Goal: Task Accomplishment & Management: Complete application form

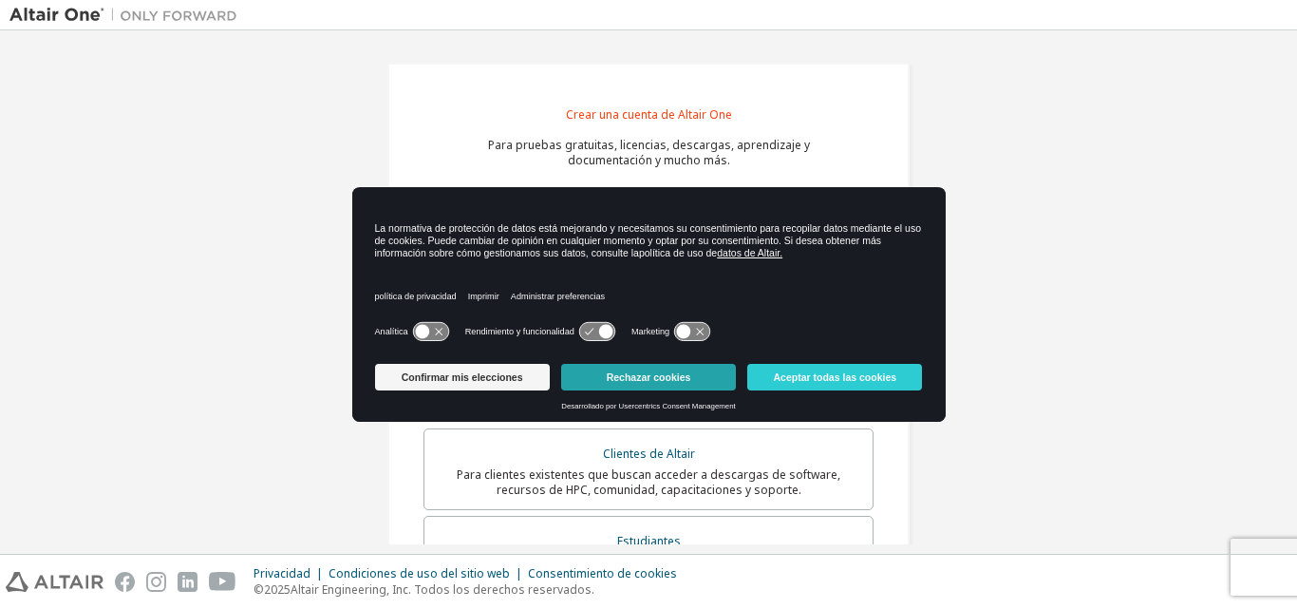
click at [636, 378] on font "Rechazar cookies" at bounding box center [649, 376] width 84 height 11
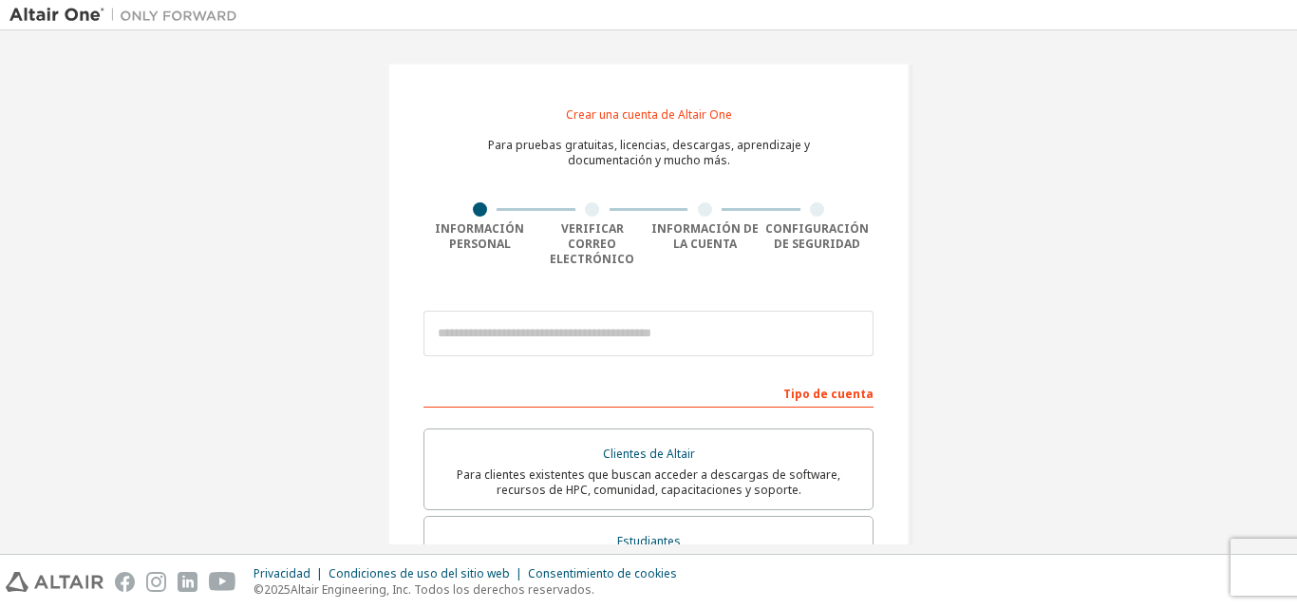
drag, startPoint x: 1296, startPoint y: 151, endPoint x: 1296, endPoint y: 188, distance: 37.0
click at [1296, 188] on div "Crear una cuenta de Altair One Para pruebas gratuitas, licencias, descargas, ap…" at bounding box center [648, 291] width 1297 height 523
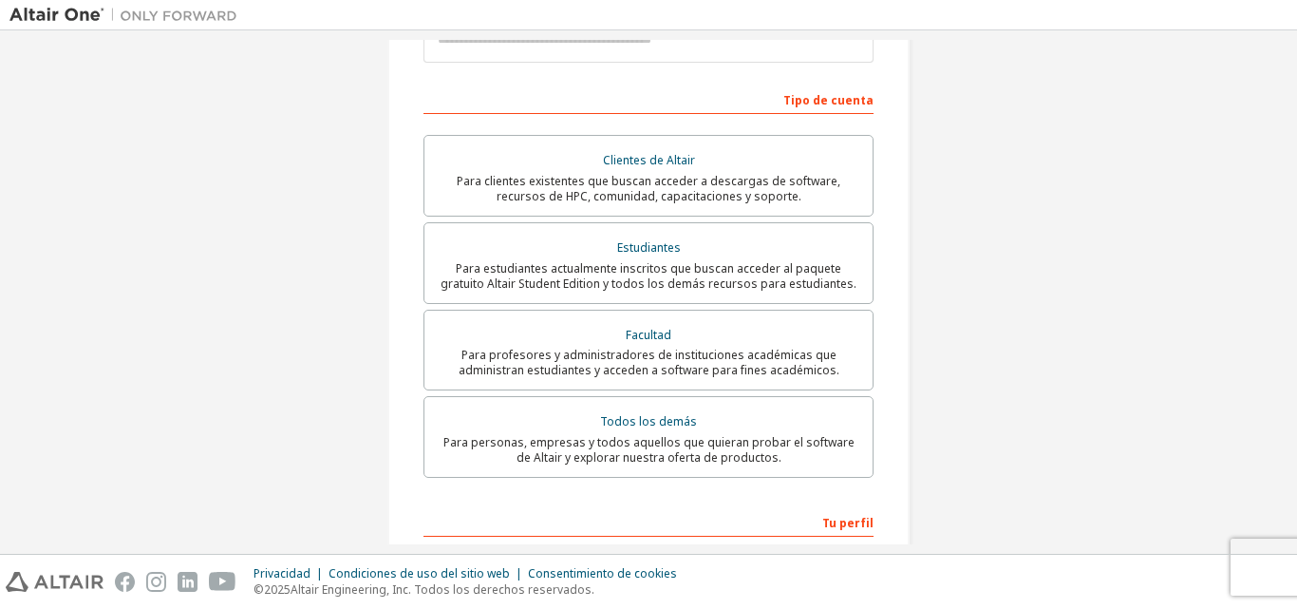
scroll to position [299, 0]
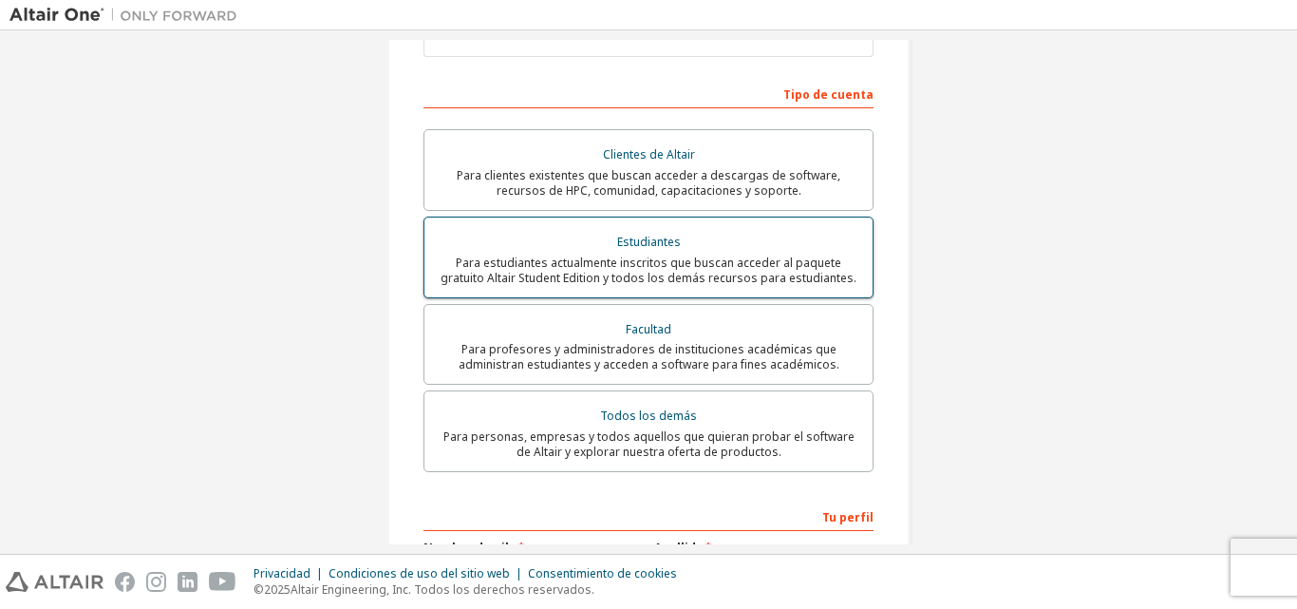
click at [628, 254] on font "Para estudiantes actualmente inscritos que buscan acceder al paquete gratuito A…" at bounding box center [648, 269] width 416 height 31
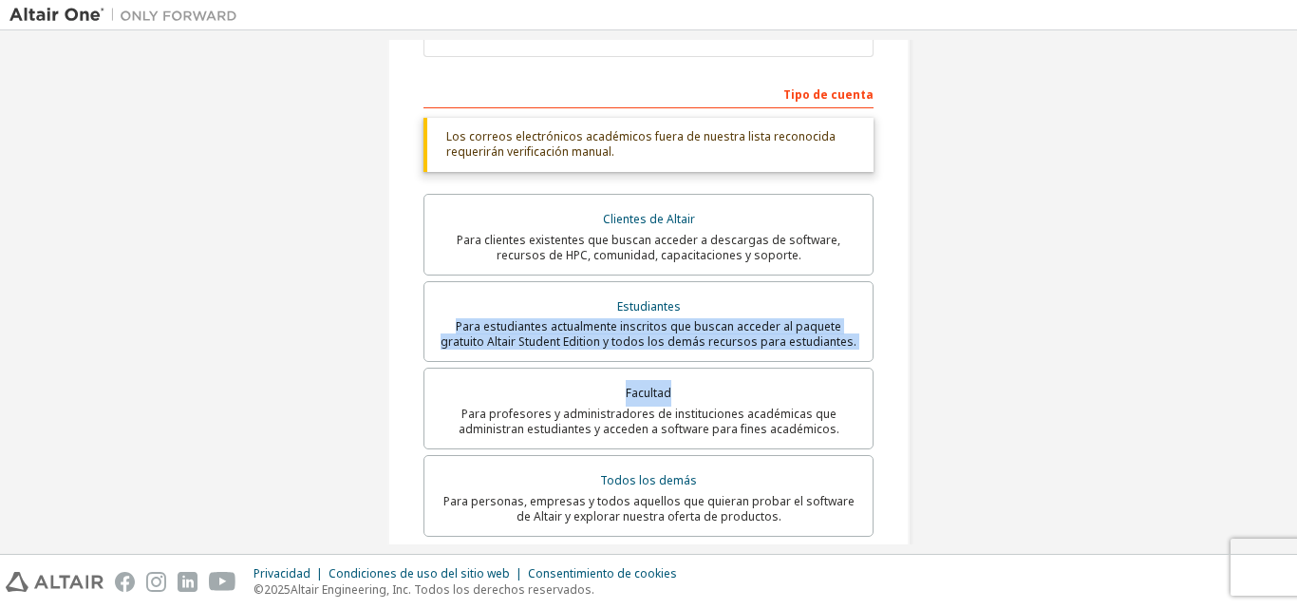
drag, startPoint x: 1296, startPoint y: 284, endPoint x: 1296, endPoint y: 304, distance: 19.9
click at [1286, 353] on div "Crear una cuenta de Altair One Para pruebas gratuitas, licencias, descargas, ap…" at bounding box center [648, 291] width 1297 height 523
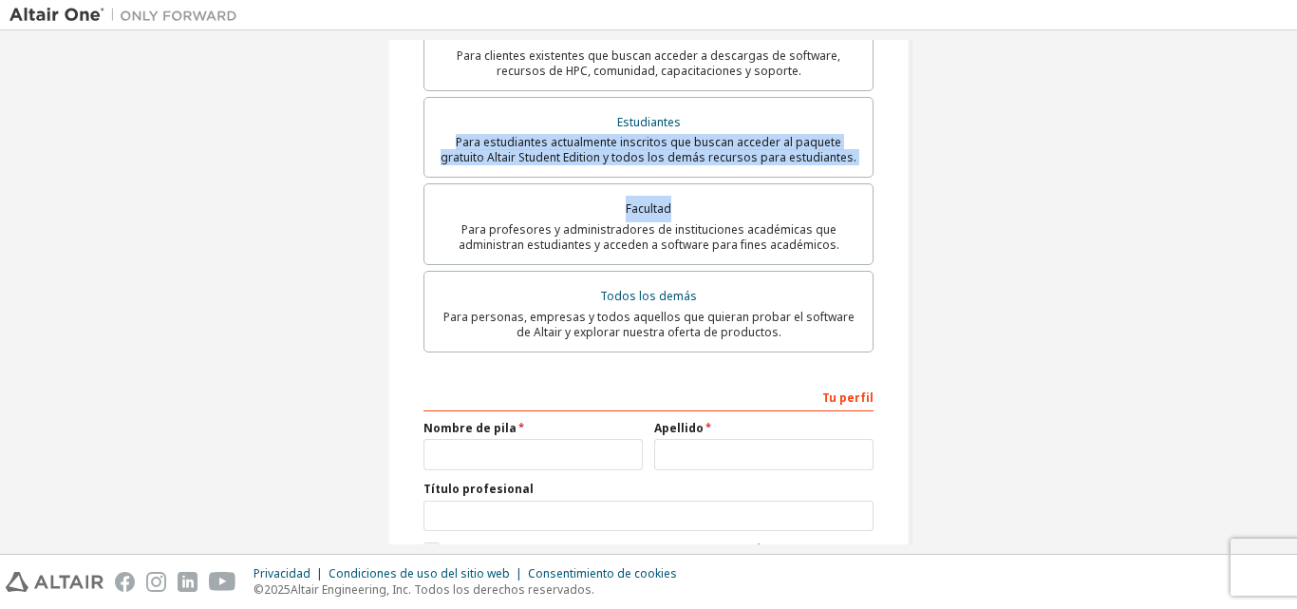
scroll to position [586, 0]
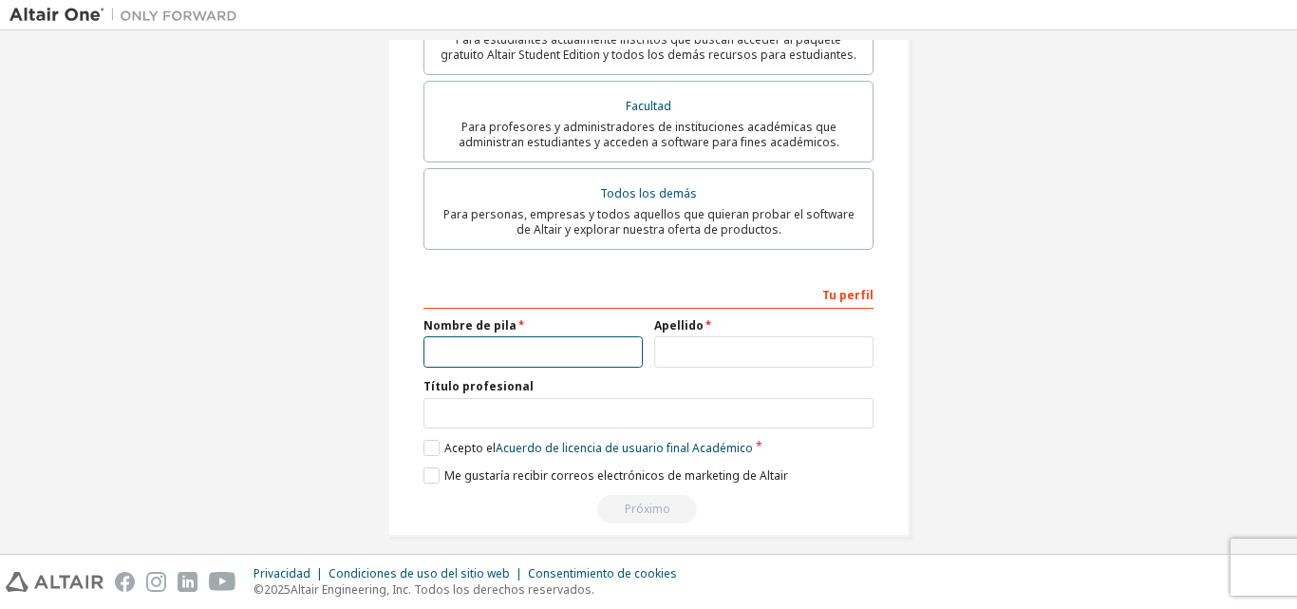
click at [494, 336] on input "text" at bounding box center [532, 351] width 219 height 31
type input "*********"
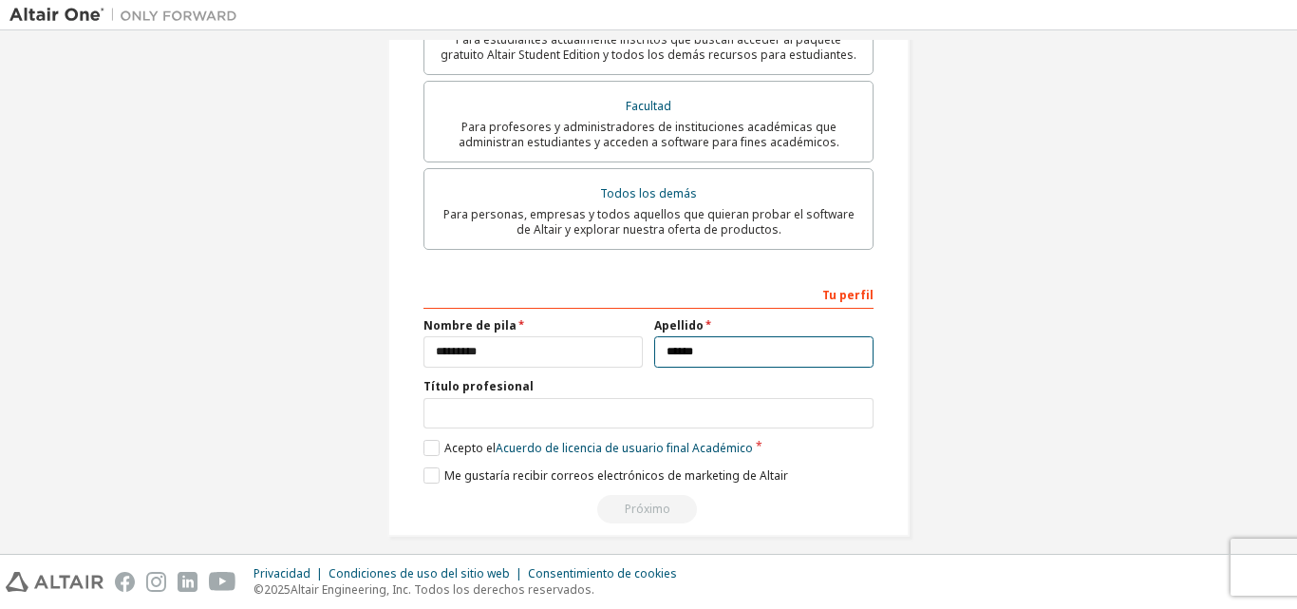
type input "******"
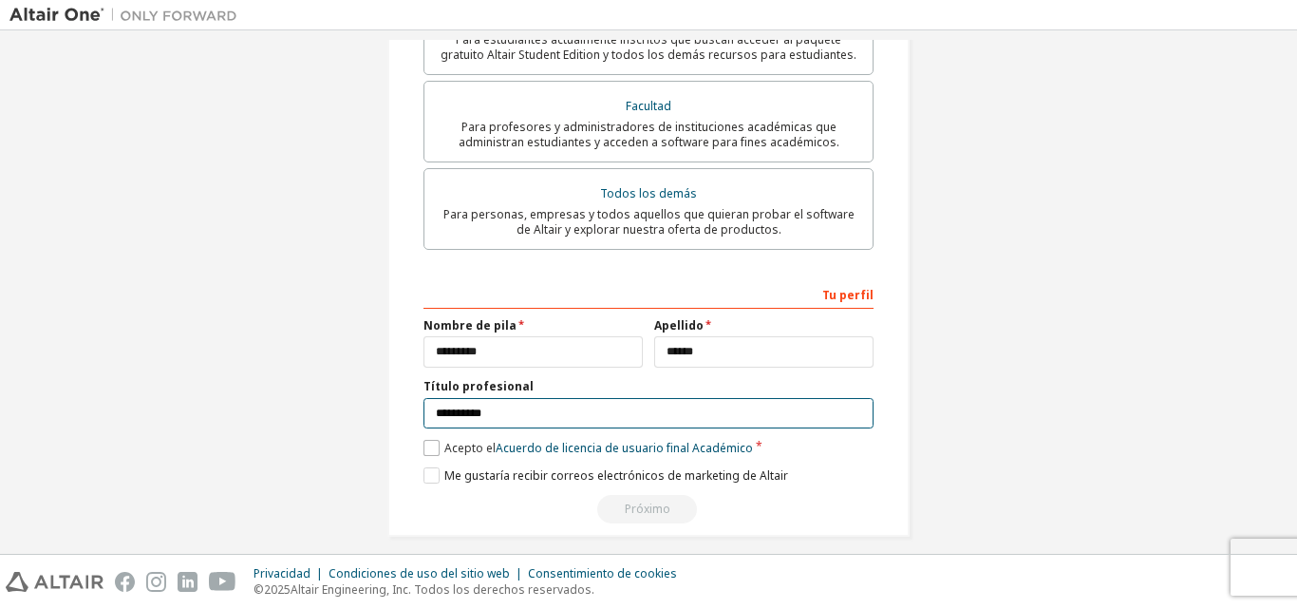
type input "**********"
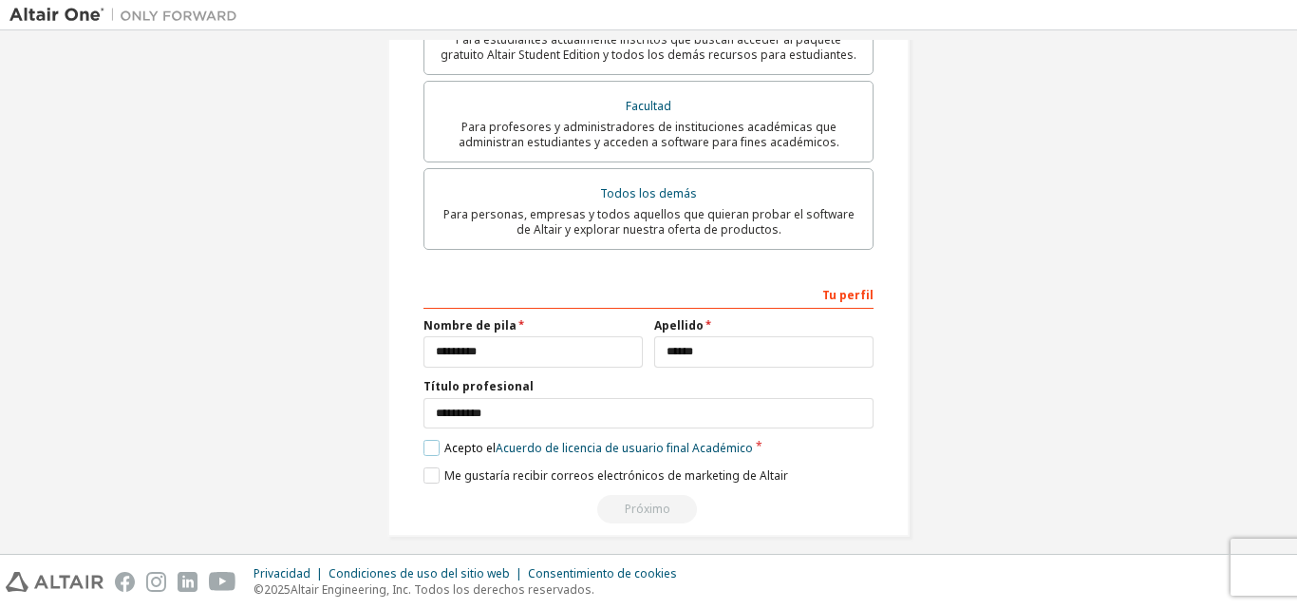
click at [430, 440] on label "Acepto el Acuerdo de licencia de usuario final Académico" at bounding box center [587, 448] width 329 height 16
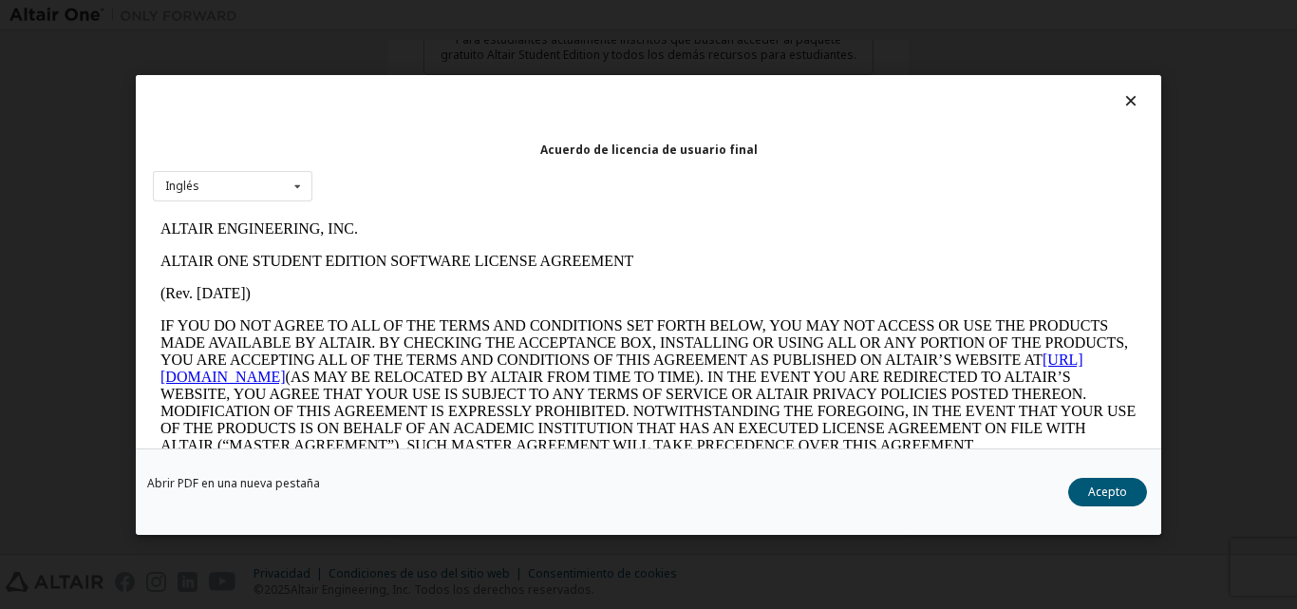
scroll to position [0, 0]
click at [255, 191] on div "Inglés Inglés" at bounding box center [232, 185] width 159 height 31
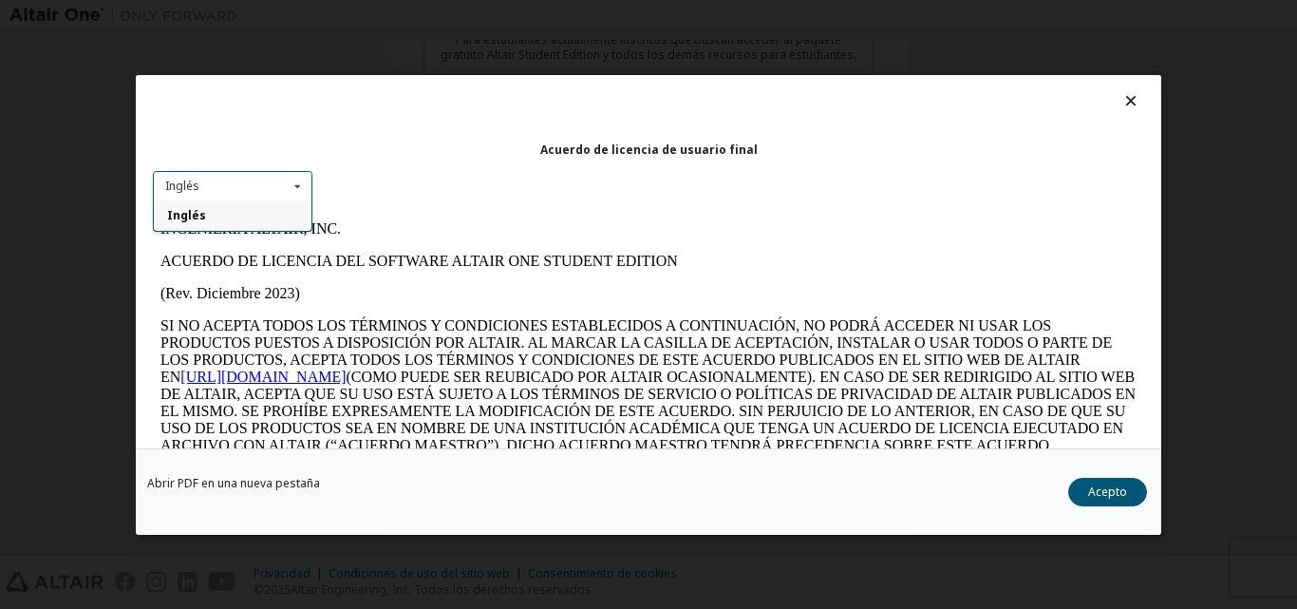
click at [279, 191] on div "Inglés Inglés" at bounding box center [232, 185] width 159 height 31
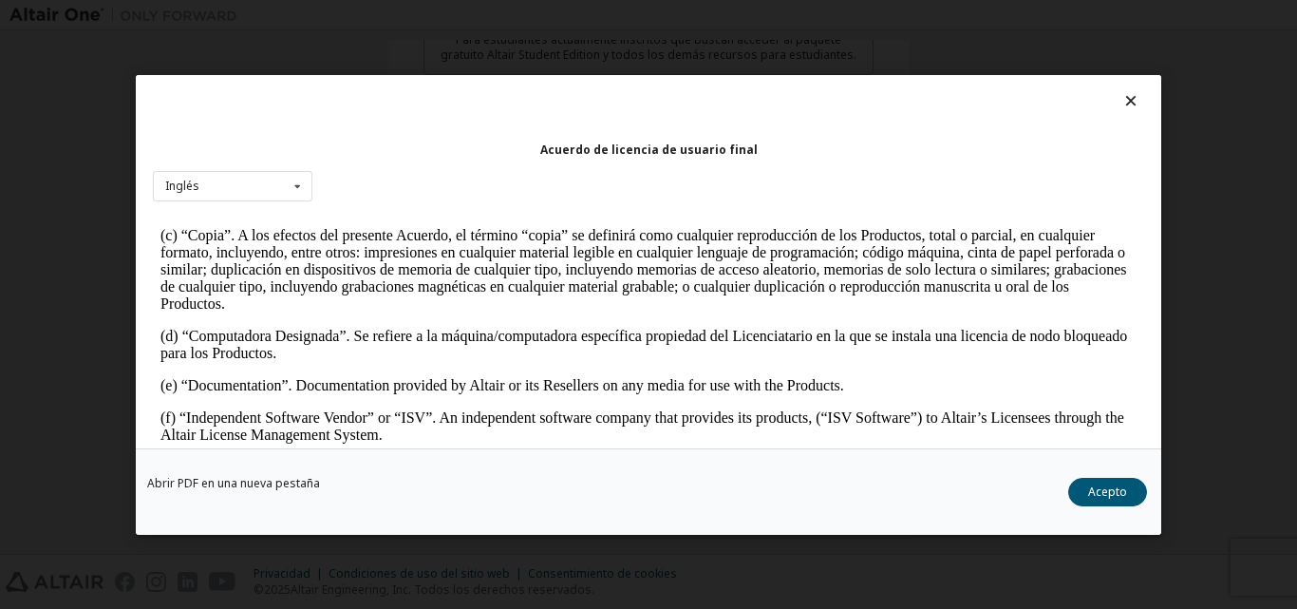
scroll to position [525, 0]
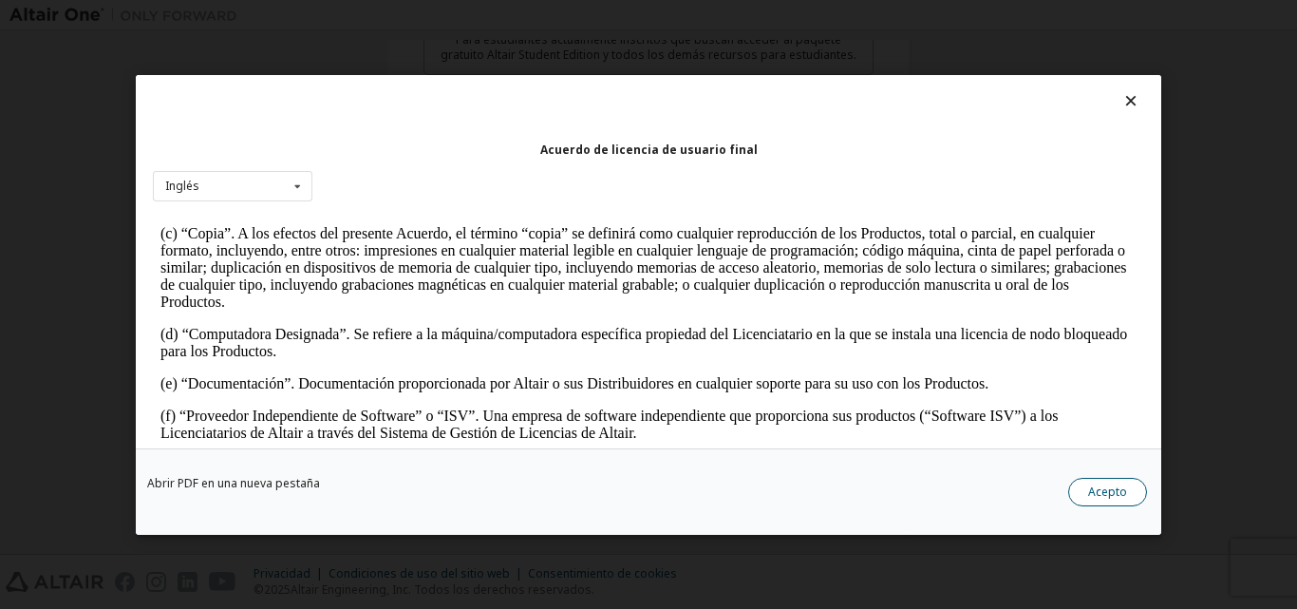
click at [1115, 483] on font "Acepto" at bounding box center [1107, 490] width 39 height 16
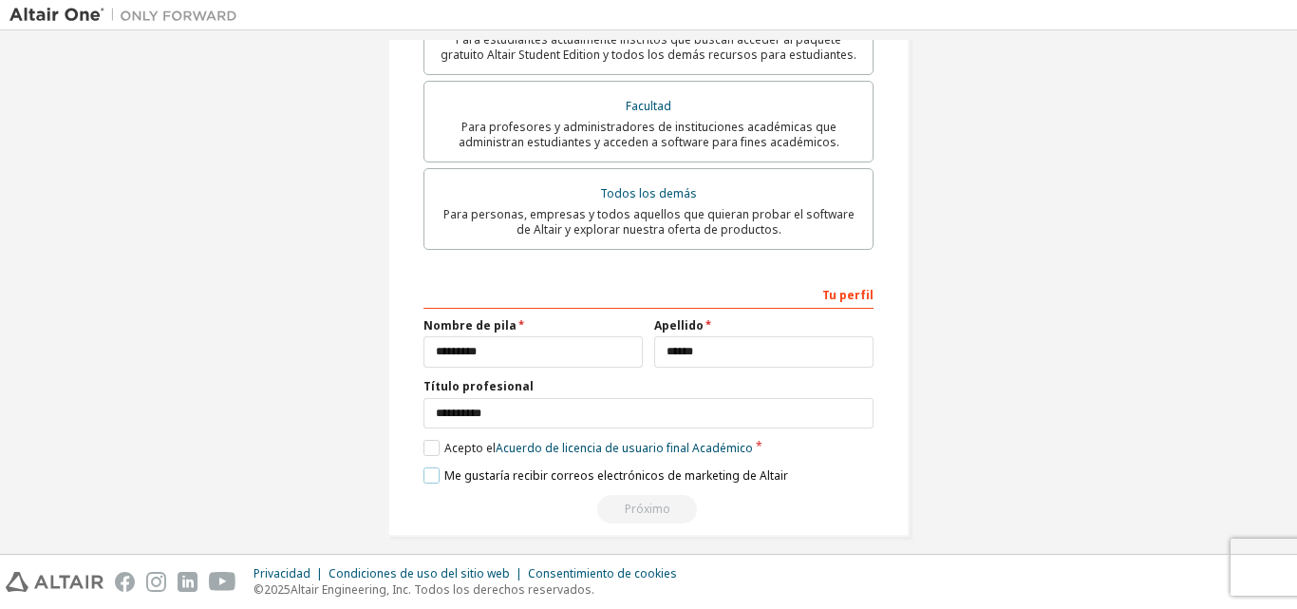
click at [439, 467] on label "Me gustaría recibir correos electrónicos de marketing de Altair" at bounding box center [605, 475] width 365 height 16
drag, startPoint x: 1296, startPoint y: 427, endPoint x: 1289, endPoint y: 467, distance: 40.4
click at [1289, 468] on div "Crear una cuenta de Altair One Para pruebas gratuitas, licencias, descargas, ap…" at bounding box center [648, 291] width 1297 height 523
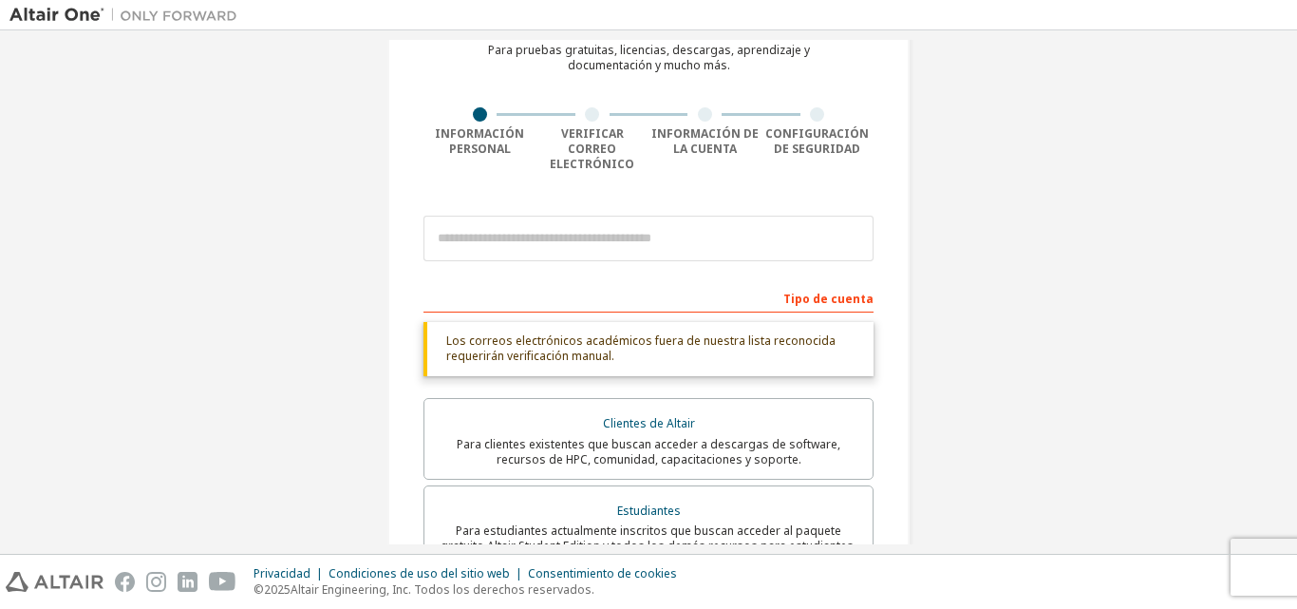
scroll to position [74, 0]
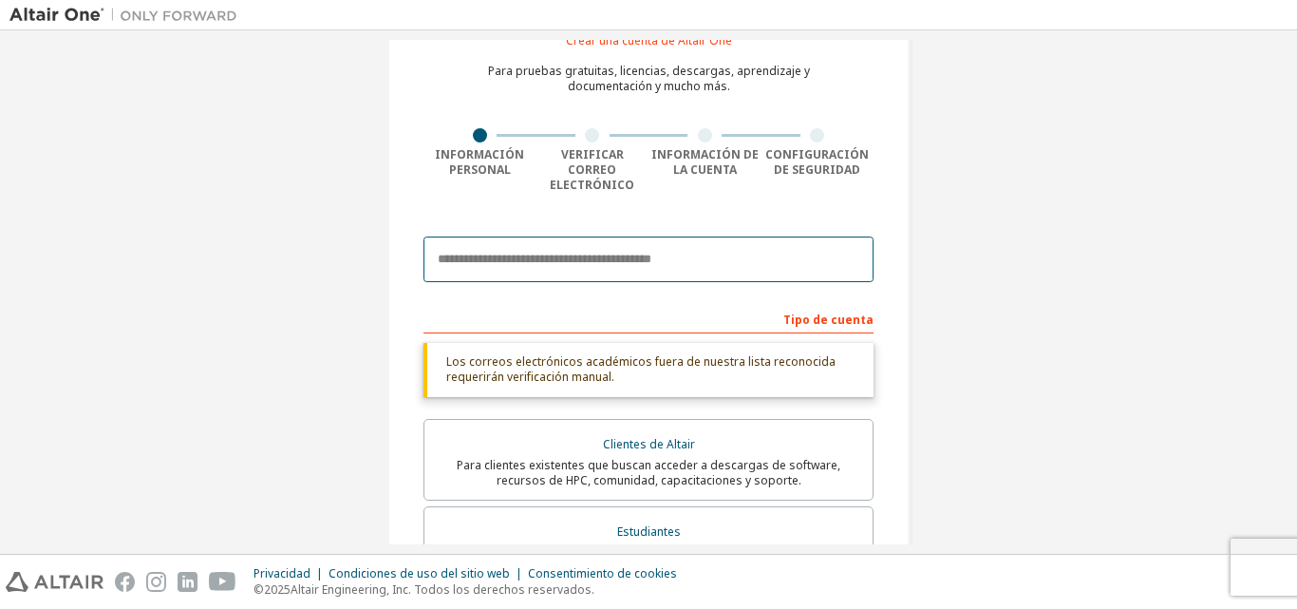
click at [539, 260] on input "email" at bounding box center [648, 259] width 450 height 46
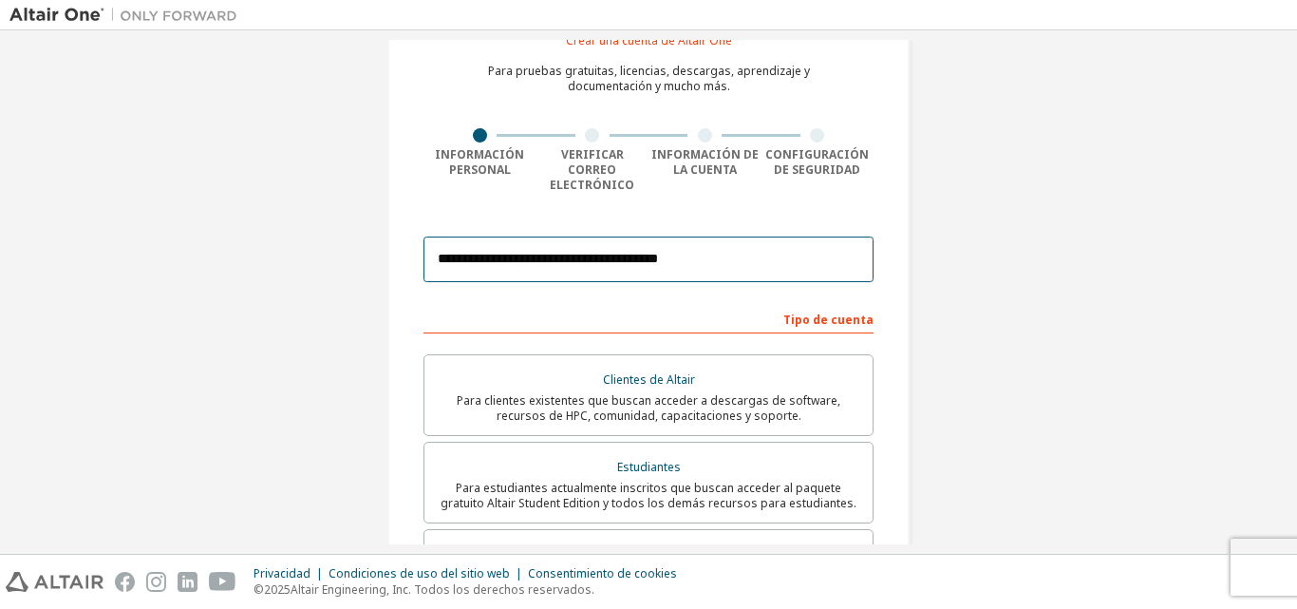
type input "**********"
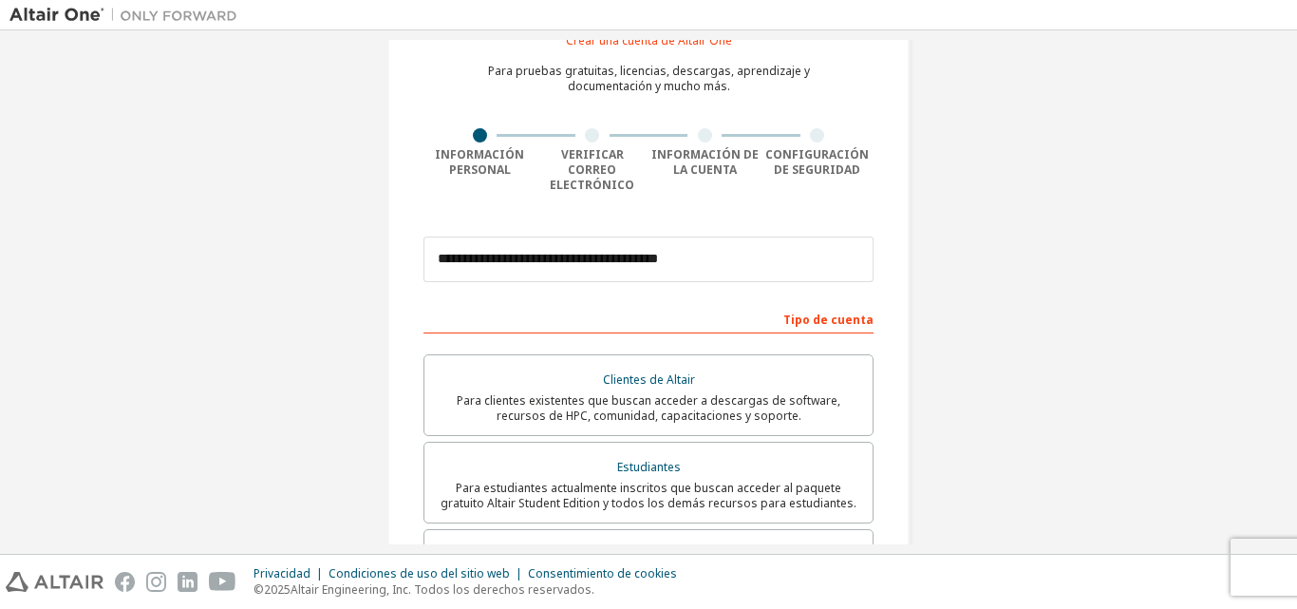
click at [1292, 154] on div "**********" at bounding box center [648, 291] width 1297 height 523
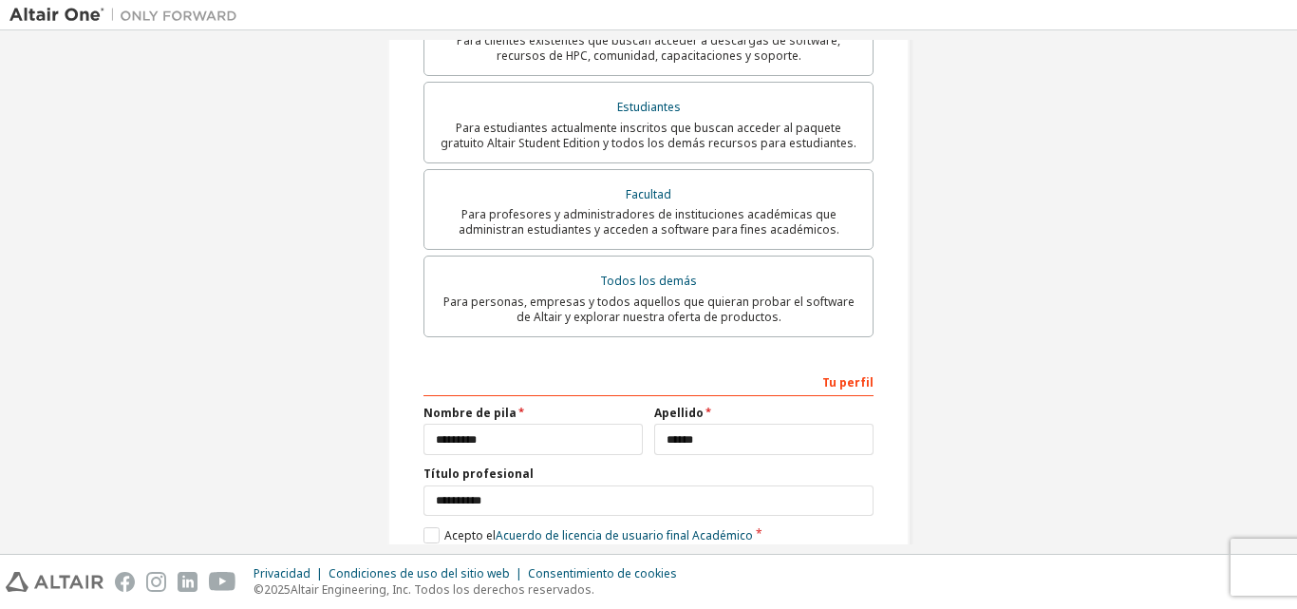
scroll to position [521, 0]
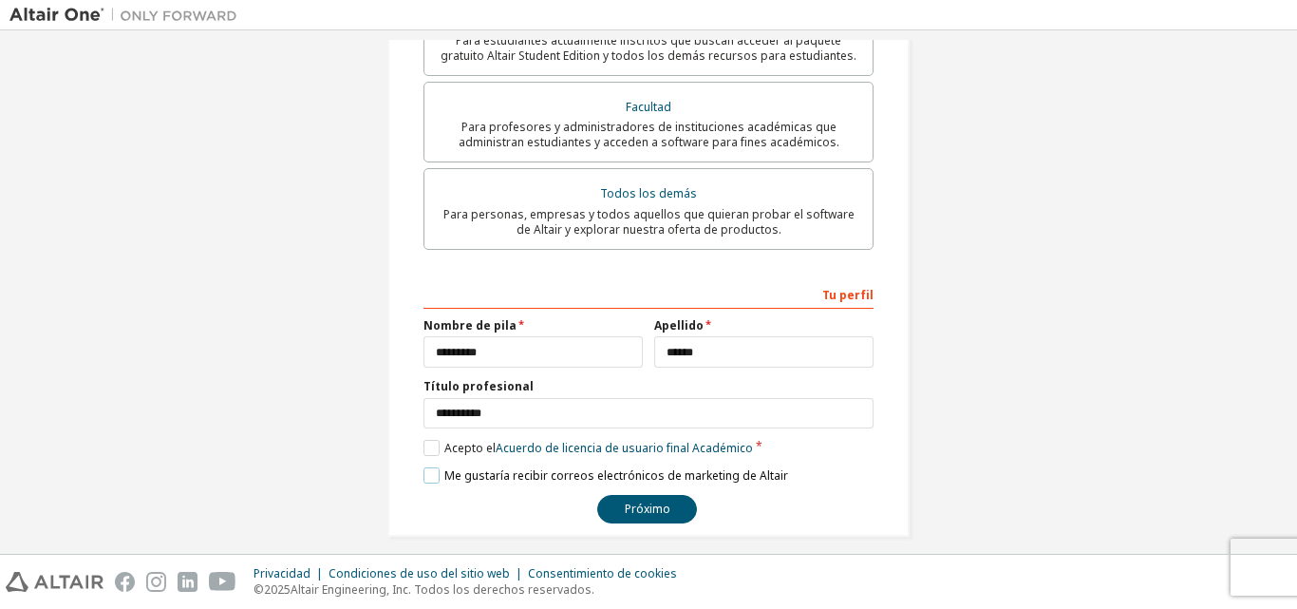
click at [423, 467] on label "Me gustaría recibir correos electrónicos de marketing de Altair" at bounding box center [605, 475] width 365 height 16
click at [671, 496] on button "Próximo" at bounding box center [647, 509] width 100 height 28
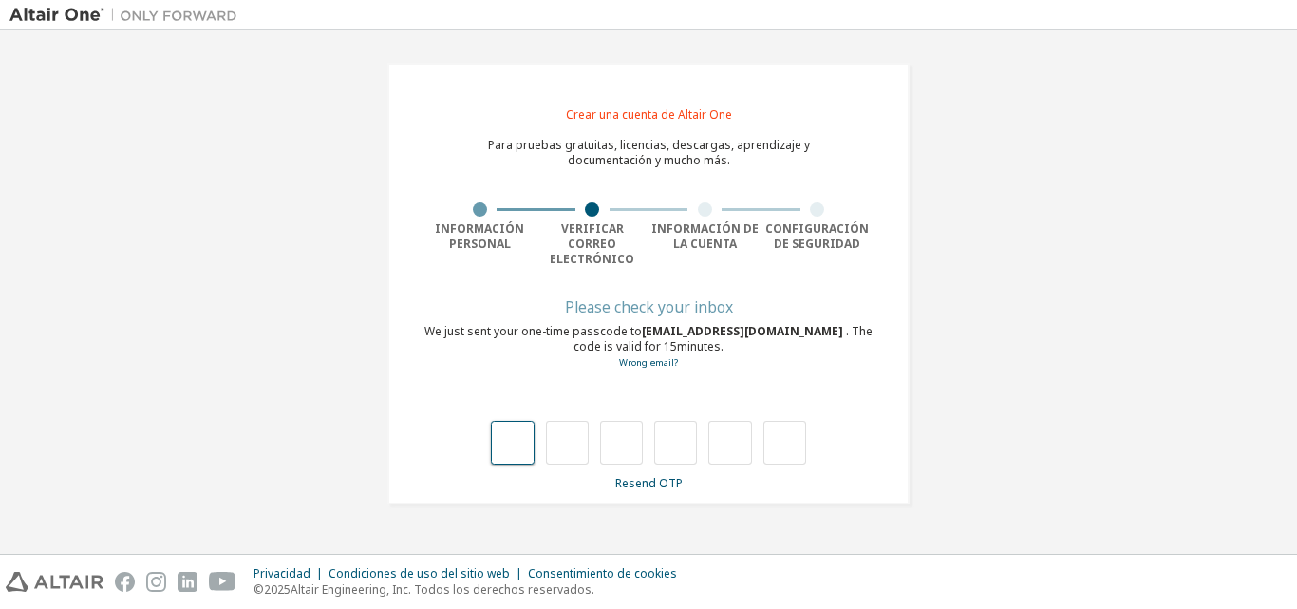
scroll to position [0, 0]
type input "*"
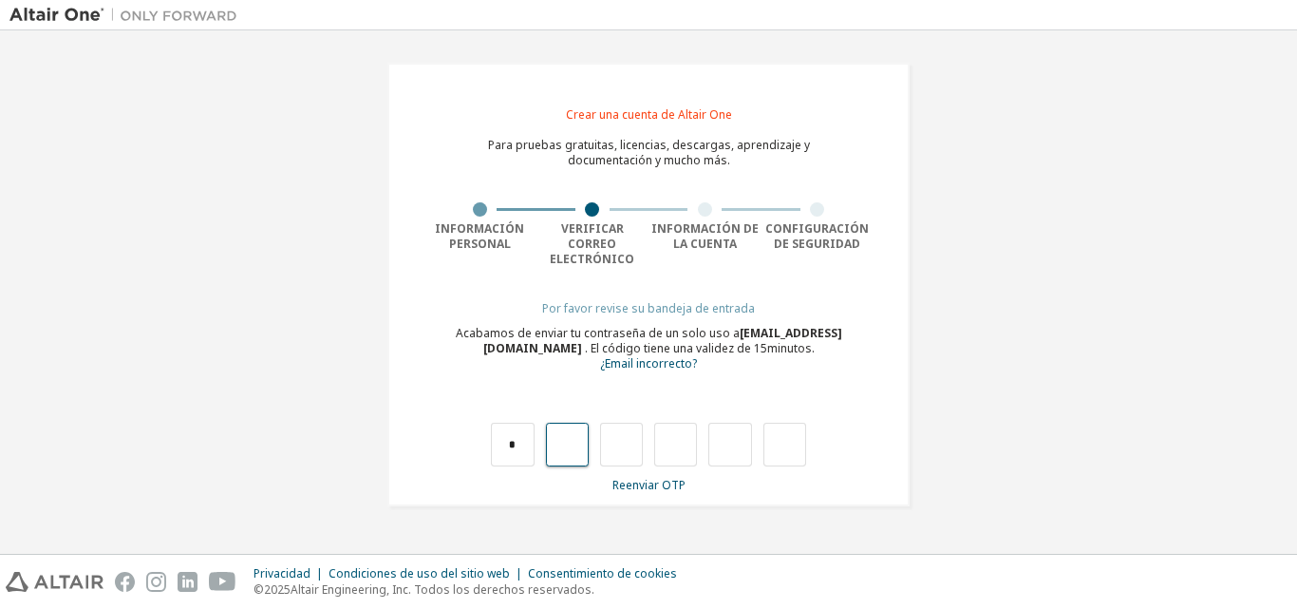
type input "*"
